Goal: Book appointment/travel/reservation

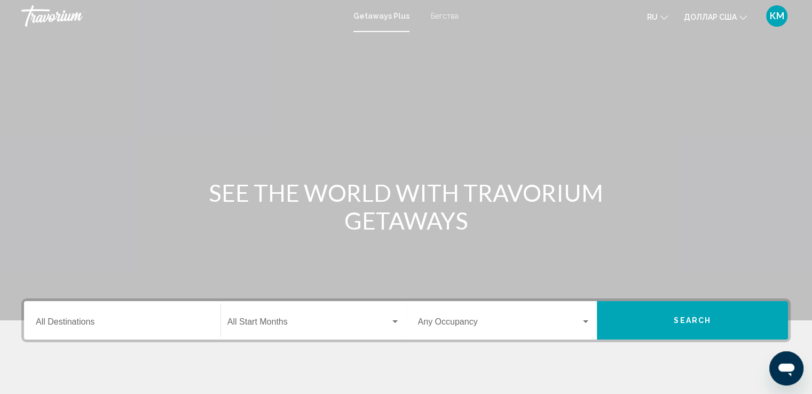
click at [53, 316] on div "Destination All Destinations" at bounding box center [122, 321] width 173 height 34
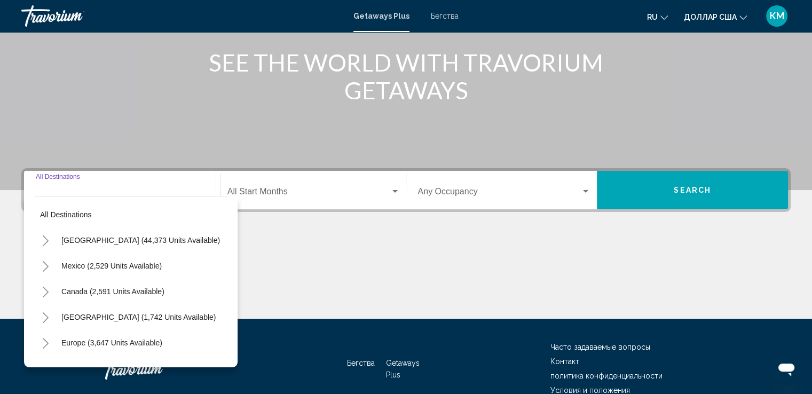
scroll to position [186, 0]
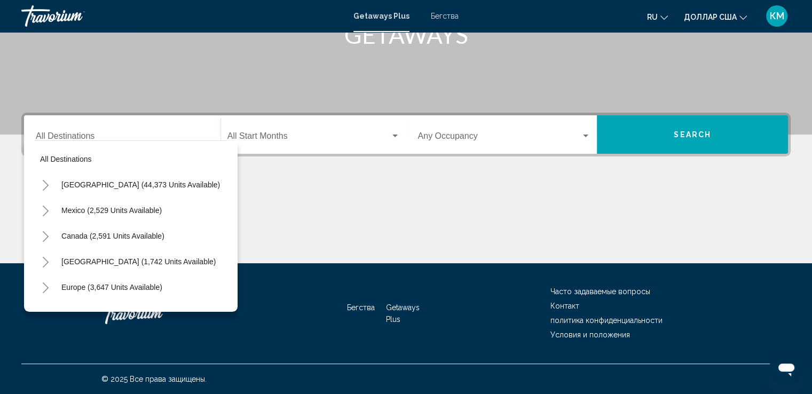
click at [104, 119] on div "Destination All Destinations" at bounding box center [122, 135] width 173 height 34
click at [104, 123] on div "Destination All Destinations" at bounding box center [122, 135] width 173 height 34
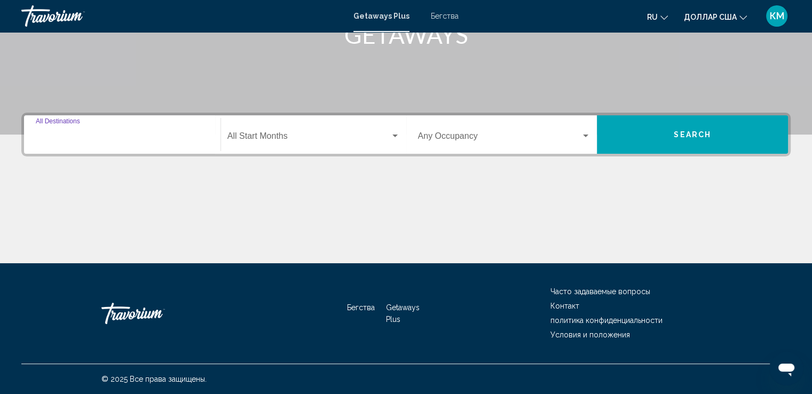
click at [180, 141] on input "Destination All Destinations" at bounding box center [122, 138] width 173 height 10
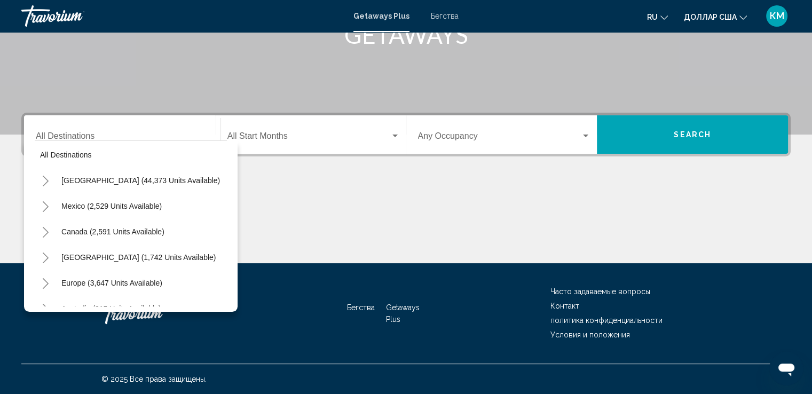
scroll to position [0, 0]
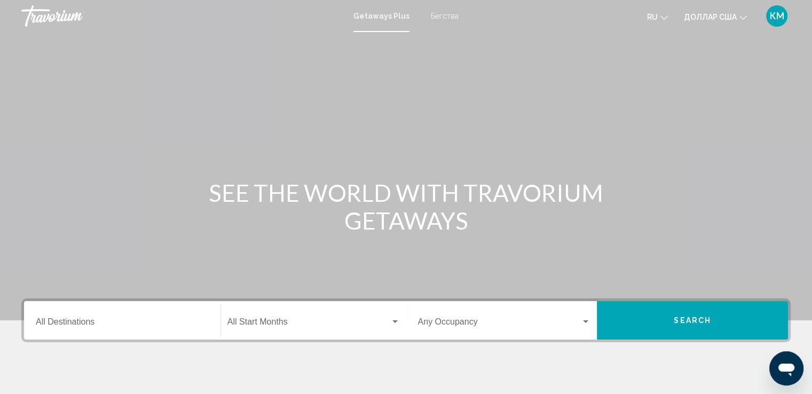
click at [201, 316] on div "Destination All Destinations" at bounding box center [122, 321] width 173 height 34
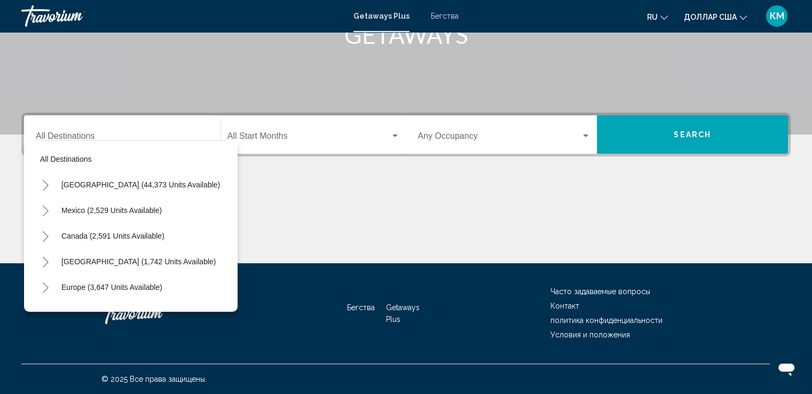
scroll to position [21, 0]
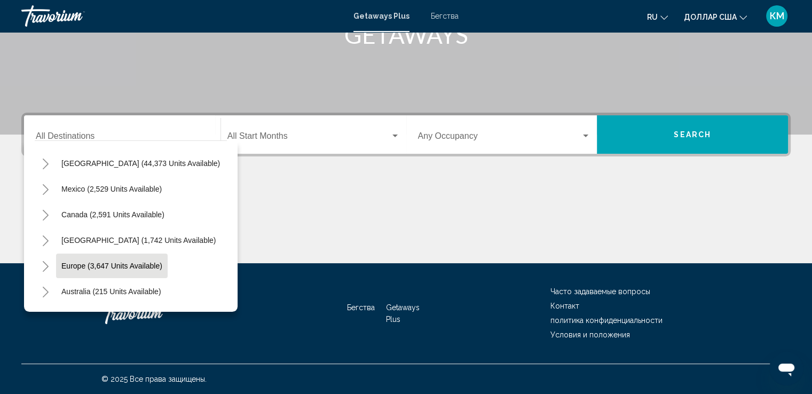
click at [137, 265] on span "Europe (3,647 units available)" at bounding box center [111, 265] width 101 height 9
type input "**********"
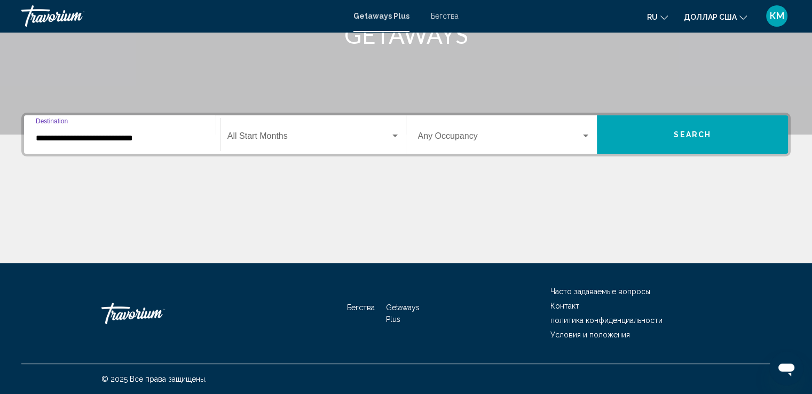
click at [394, 133] on div "Виджет поиска" at bounding box center [395, 136] width 10 height 9
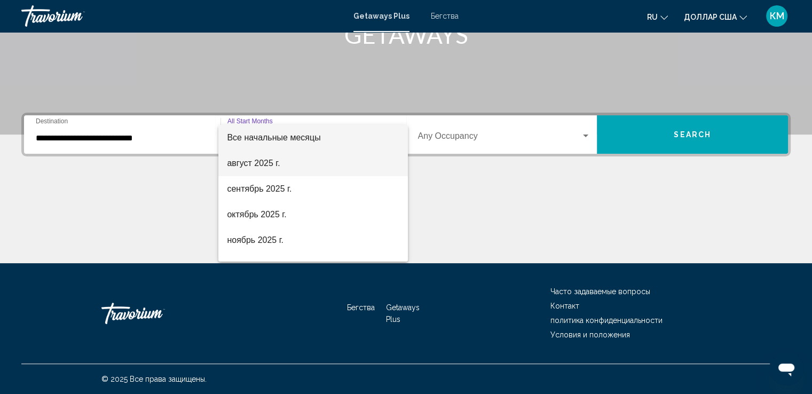
click at [342, 171] on span "август 2025 г." at bounding box center [313, 163] width 172 height 26
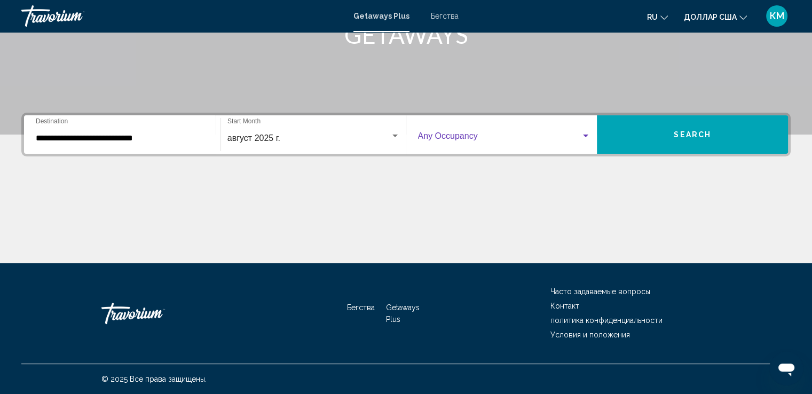
click at [585, 133] on div "Виджет поиска" at bounding box center [586, 136] width 10 height 9
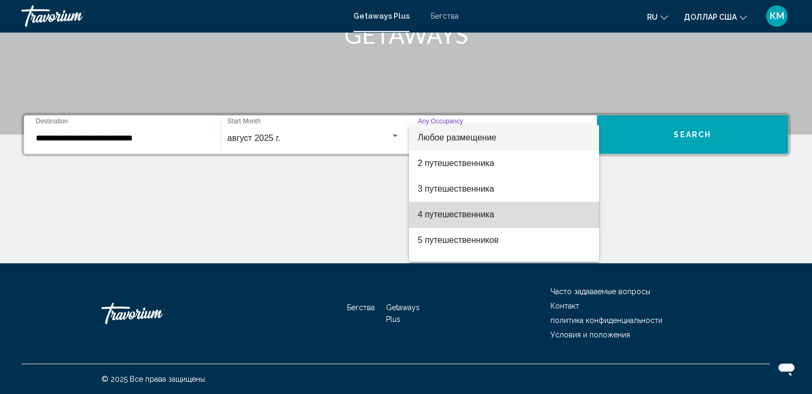
click at [564, 218] on span "4 путешественника" at bounding box center [503, 215] width 173 height 26
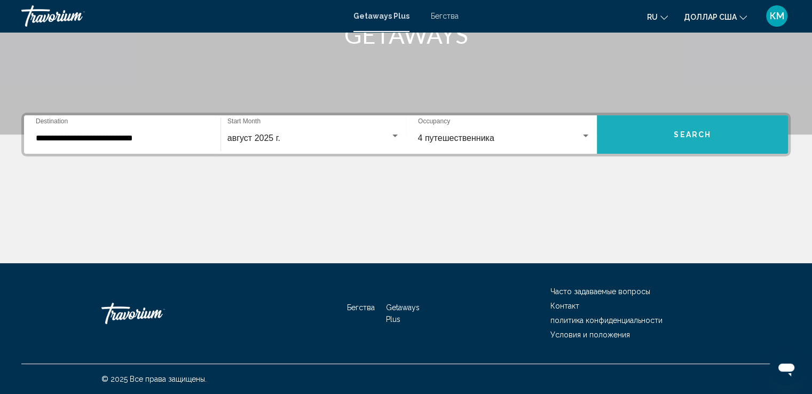
click at [687, 117] on button "Search" at bounding box center [692, 134] width 191 height 38
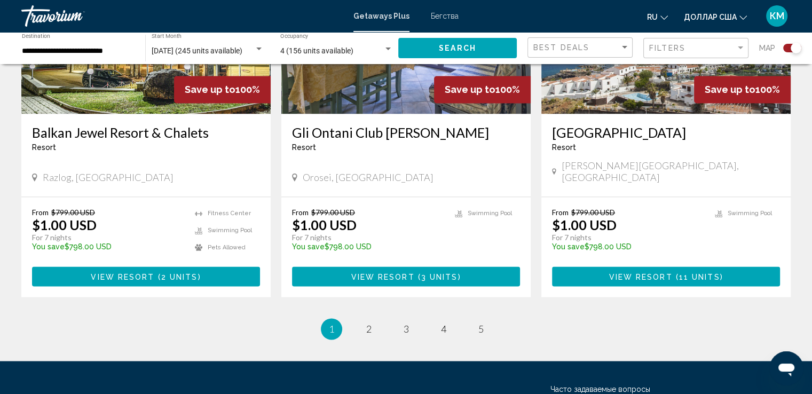
scroll to position [1675, 0]
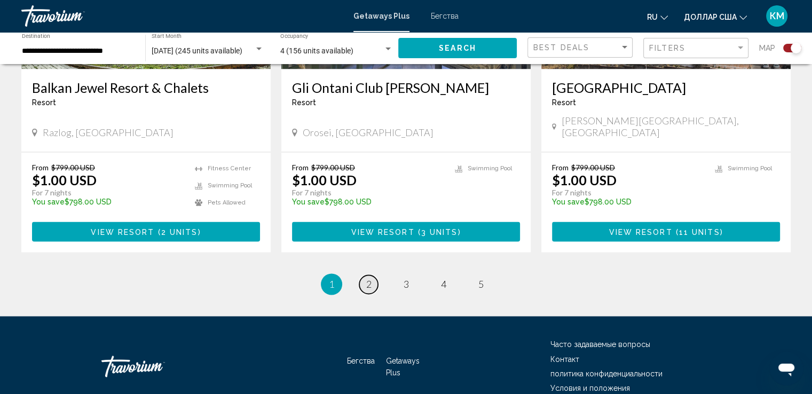
click at [367, 278] on span "2" at bounding box center [368, 284] width 5 height 12
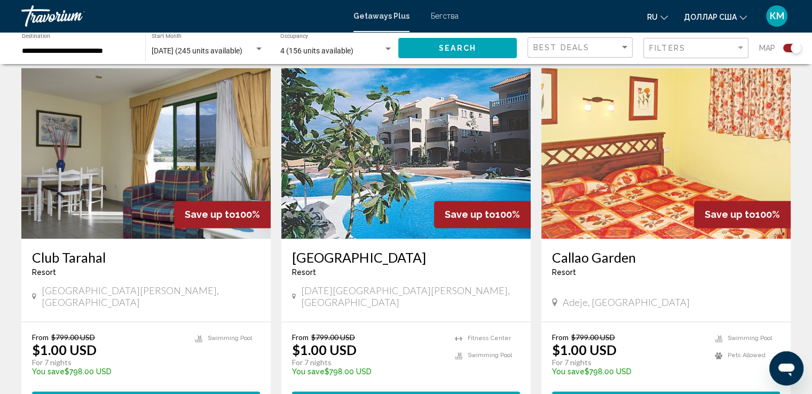
scroll to position [1622, 0]
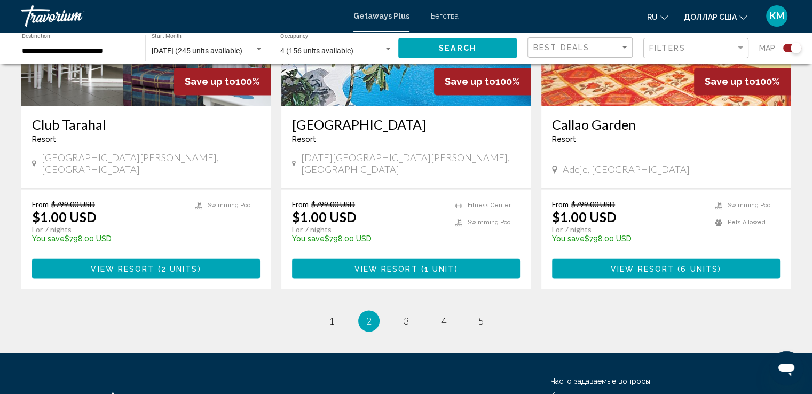
click at [51, 43] on div "**********" at bounding box center [78, 48] width 113 height 29
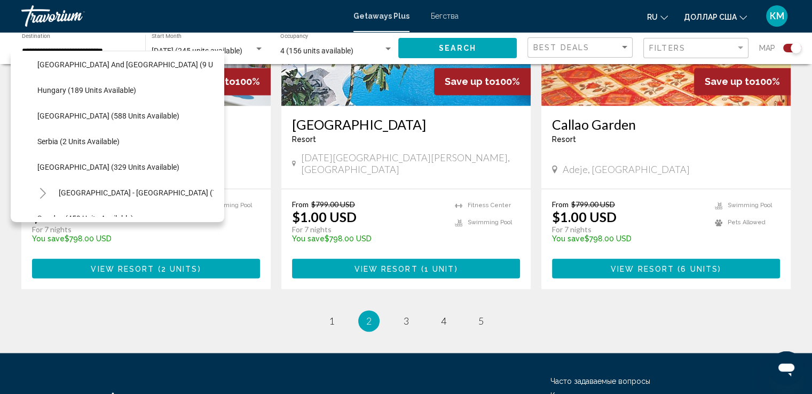
scroll to position [322, 0]
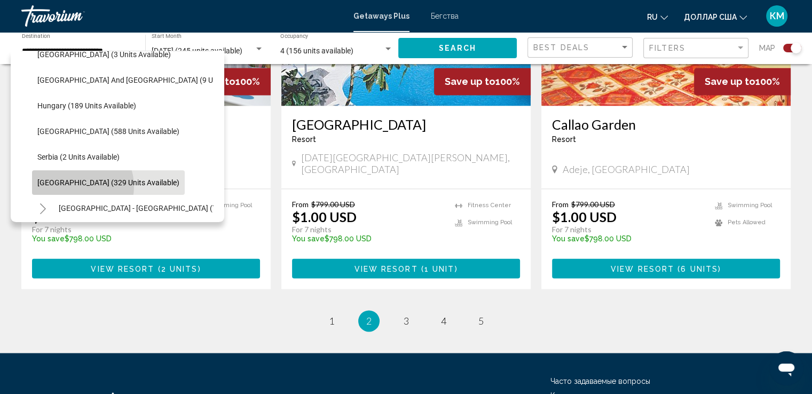
click at [75, 186] on span "[GEOGRAPHIC_DATA] (329 units available)" at bounding box center [108, 182] width 142 height 9
type input "**********"
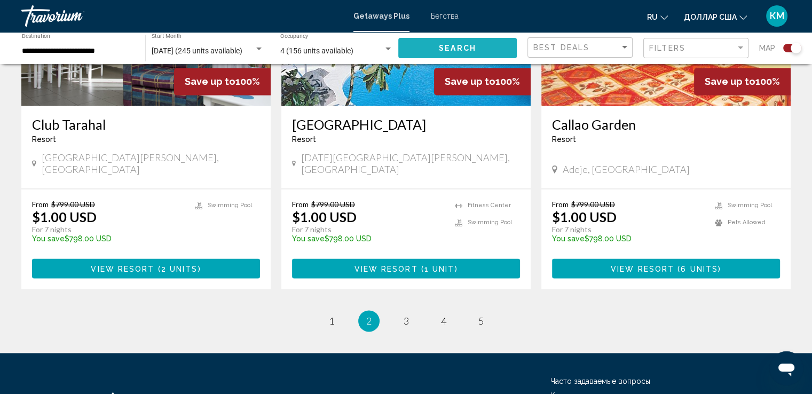
click at [450, 50] on span "Search" at bounding box center [457, 48] width 37 height 9
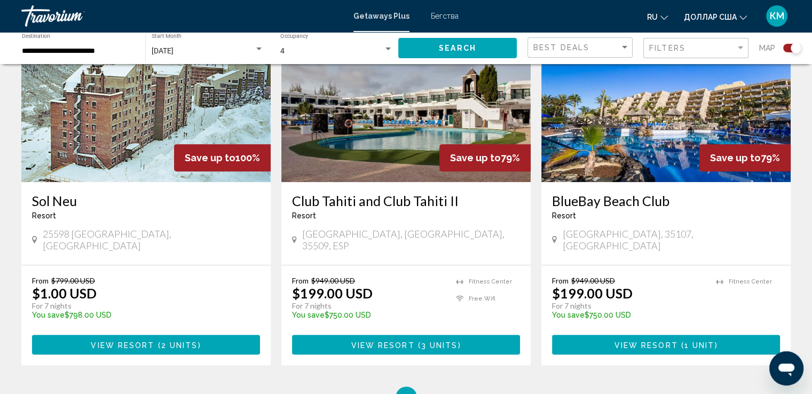
scroll to position [415, 0]
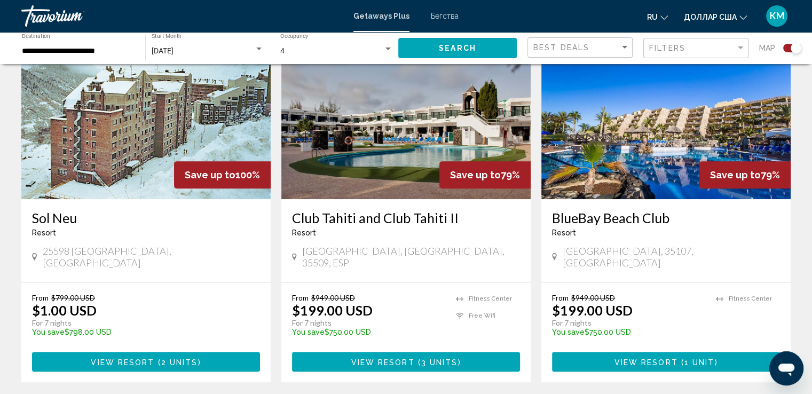
click at [119, 58] on div "**********" at bounding box center [78, 48] width 113 height 29
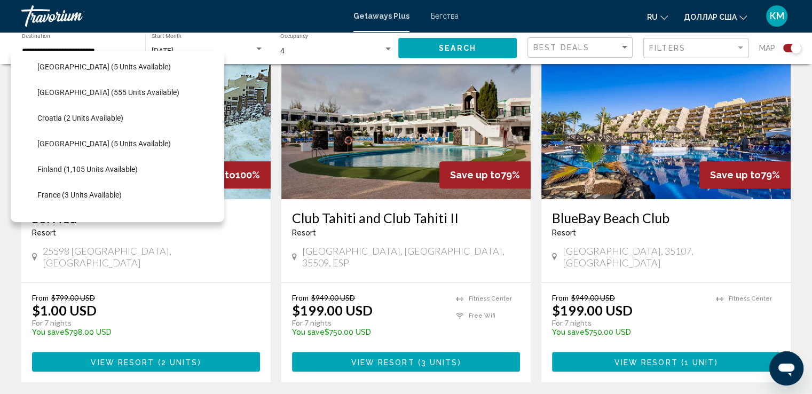
scroll to position [158, 0]
click at [213, 189] on div "All destinations [GEOGRAPHIC_DATA] (44,373 units available) [GEOGRAPHIC_DATA] (…" at bounding box center [117, 136] width 213 height 171
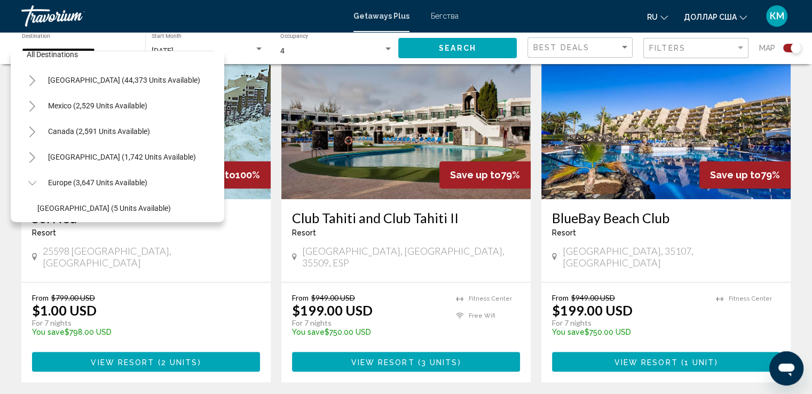
scroll to position [0, 0]
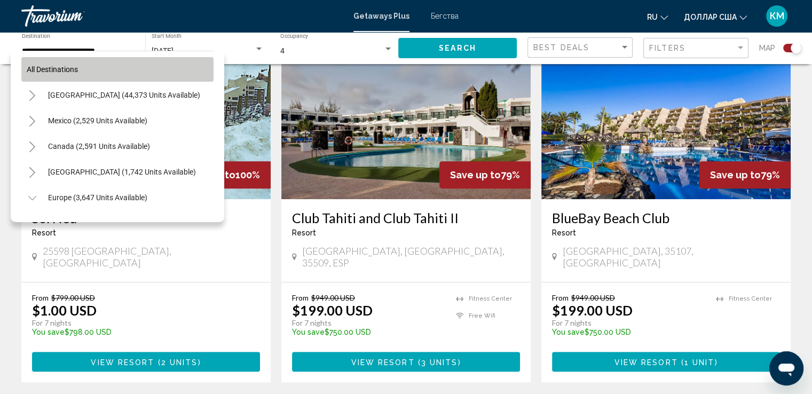
click at [163, 67] on button "All destinations" at bounding box center [117, 69] width 192 height 25
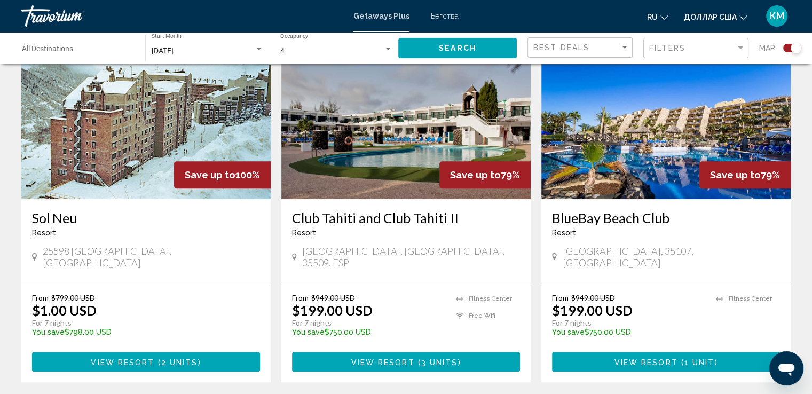
click at [66, 26] on div "Травориум" at bounding box center [74, 15] width 107 height 21
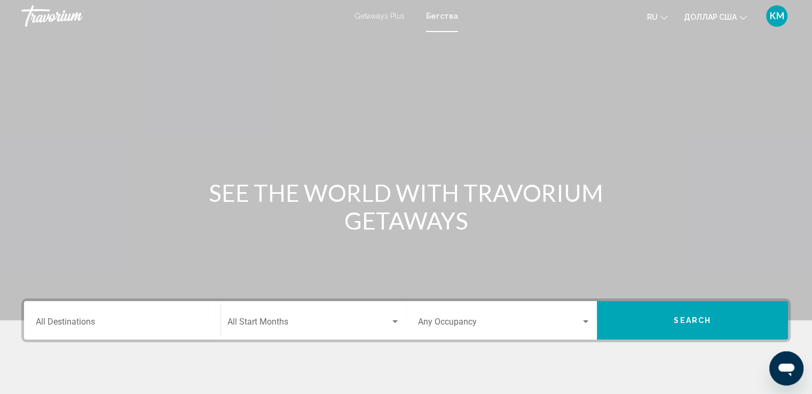
click at [378, 9] on div "Getaways Plus Бегства ru English Español Français Italiano Português русский до…" at bounding box center [406, 16] width 812 height 22
click at [377, 14] on font "Getaways Plus" at bounding box center [379, 16] width 50 height 9
click at [118, 299] on div "Destination All Destinations Start Month All Start Months Occupancy Any Occupan…" at bounding box center [405, 320] width 769 height 44
click at [118, 318] on div "Destination All Destinations" at bounding box center [122, 321] width 173 height 34
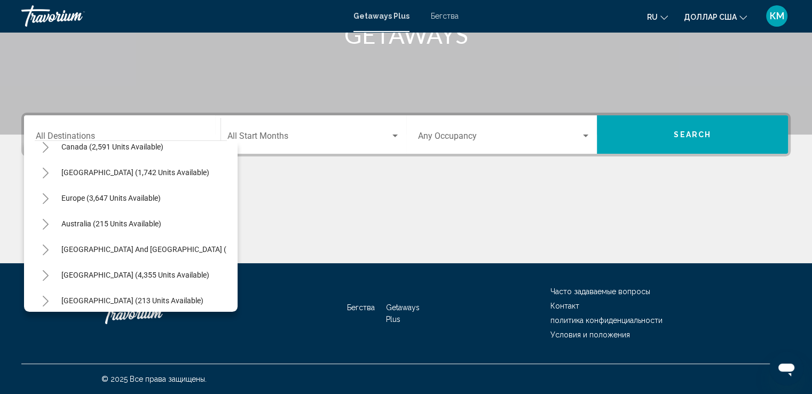
scroll to position [74, 0]
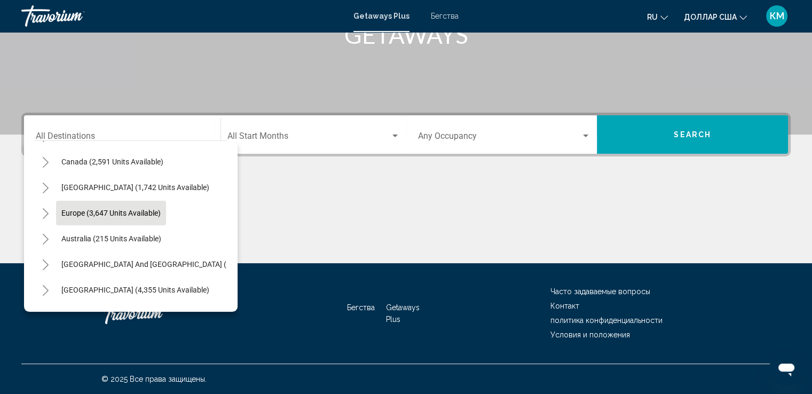
click at [147, 221] on button "Europe (3,647 units available)" at bounding box center [111, 213] width 110 height 25
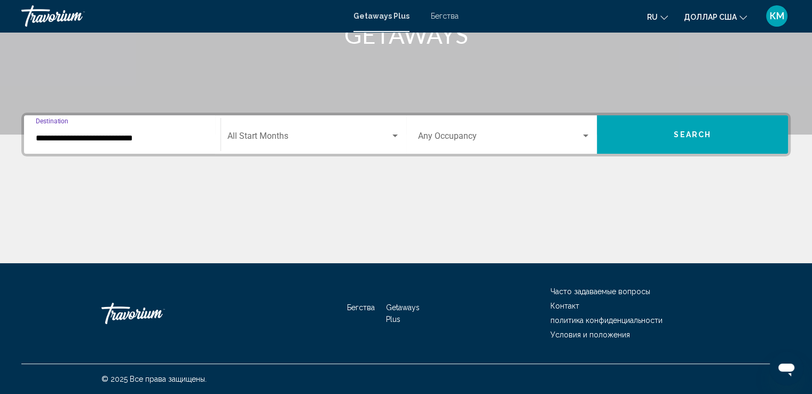
click at [181, 138] on input "**********" at bounding box center [122, 138] width 173 height 10
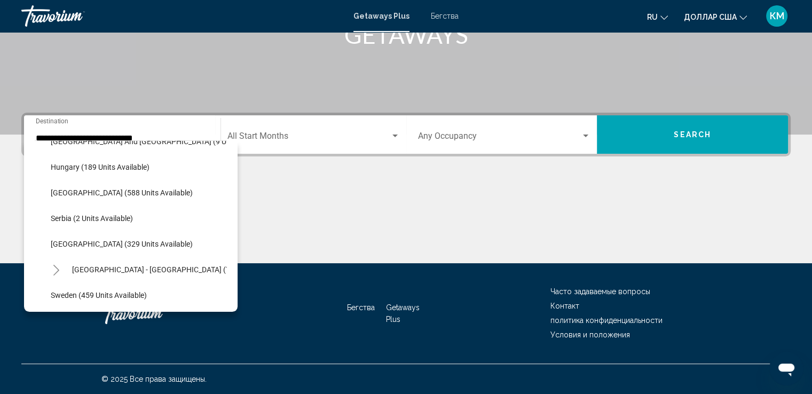
scroll to position [366, 0]
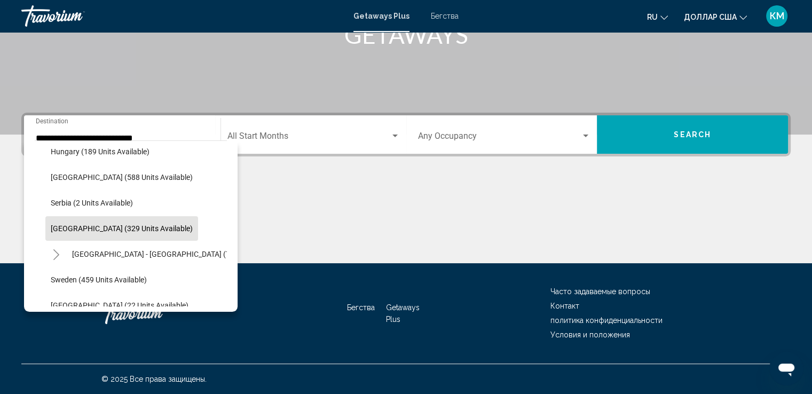
click at [116, 229] on span "[GEOGRAPHIC_DATA] (329 units available)" at bounding box center [122, 228] width 142 height 9
type input "**********"
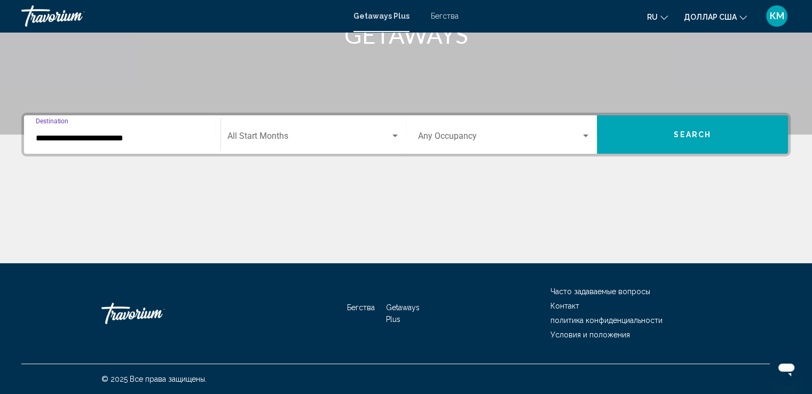
click at [665, 17] on icon "Изменить язык" at bounding box center [663, 17] width 7 height 7
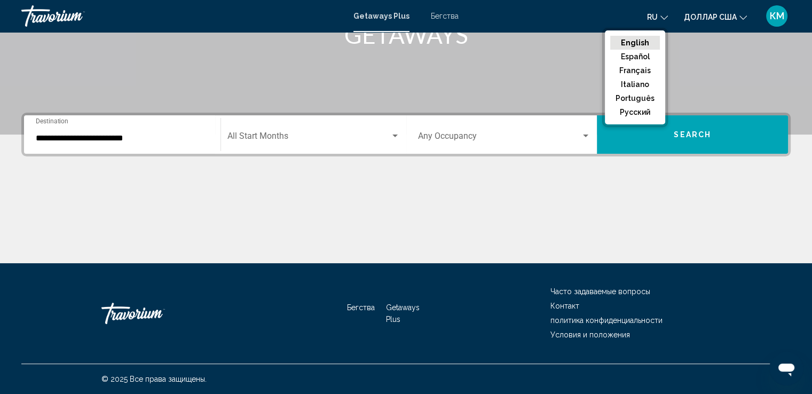
click at [642, 39] on button "English" at bounding box center [635, 43] width 50 height 14
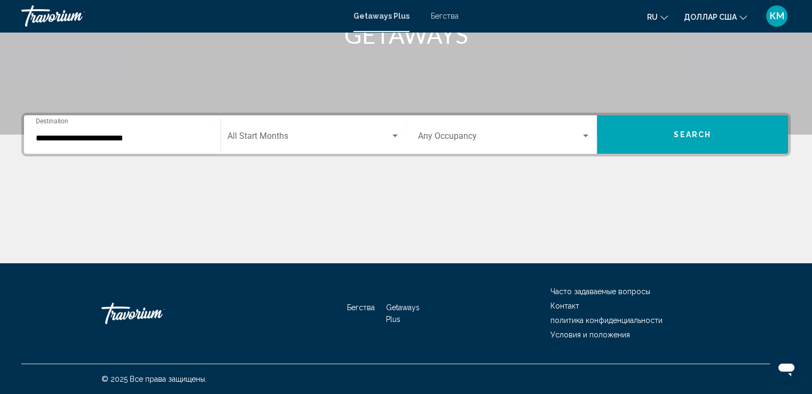
click at [169, 129] on div "**********" at bounding box center [122, 135] width 173 height 34
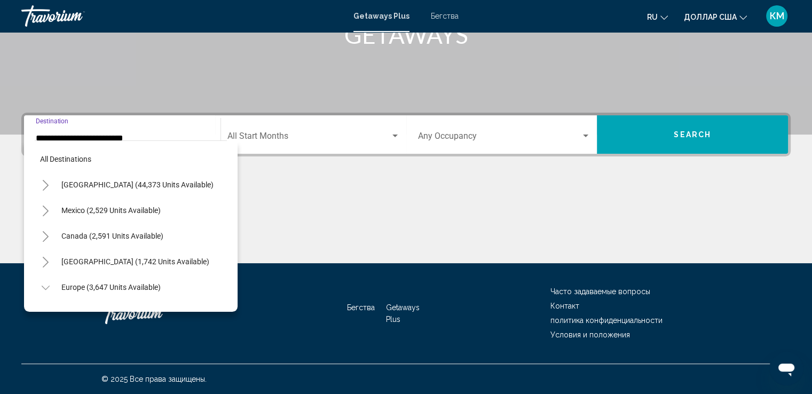
scroll to position [375, 0]
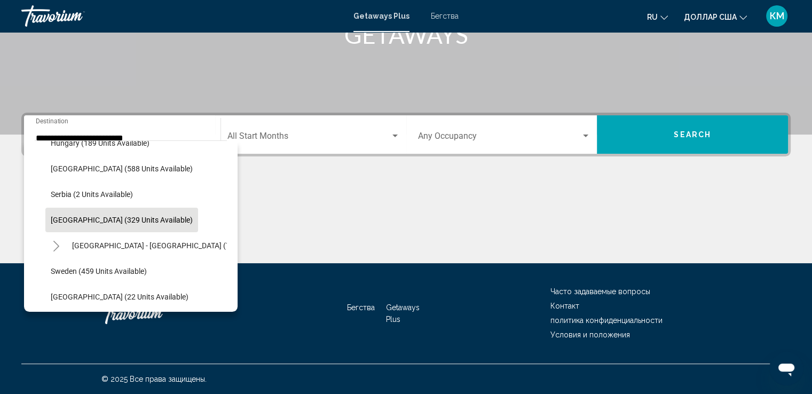
click at [668, 14] on icon "Изменить язык" at bounding box center [663, 17] width 7 height 7
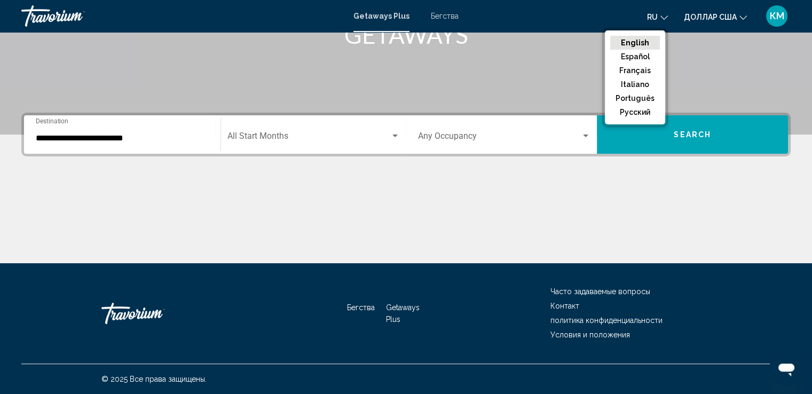
click at [644, 45] on button "English" at bounding box center [635, 43] width 50 height 14
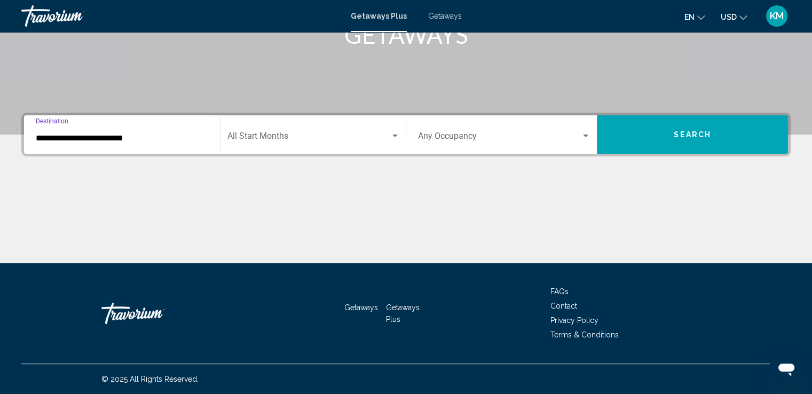
click at [180, 142] on input "**********" at bounding box center [122, 138] width 173 height 10
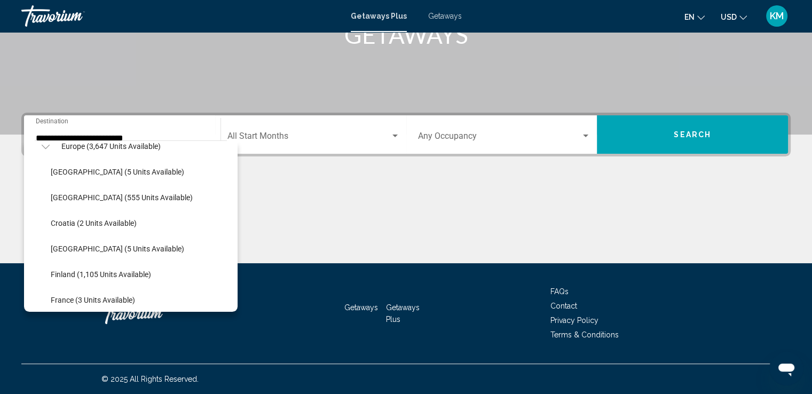
scroll to position [140, 0]
